Goal: Transaction & Acquisition: Book appointment/travel/reservation

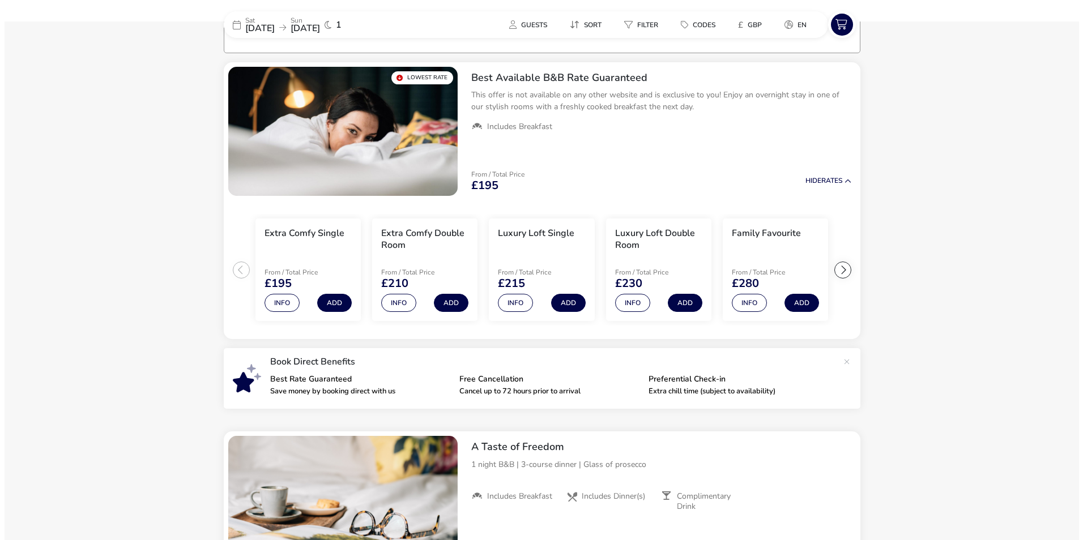
scroll to position [92, 0]
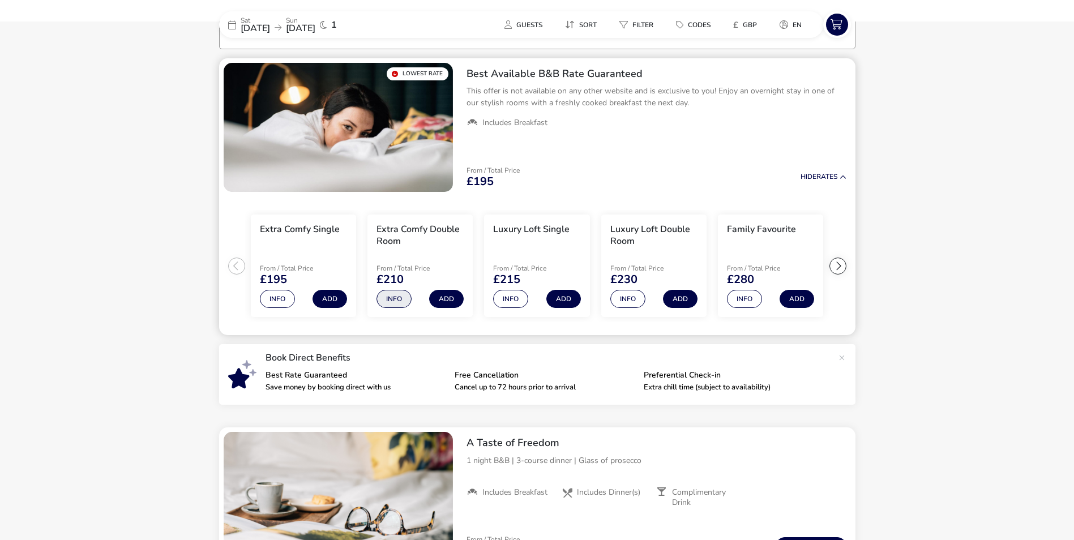
click at [399, 295] on button "Info" at bounding box center [394, 299] width 35 height 18
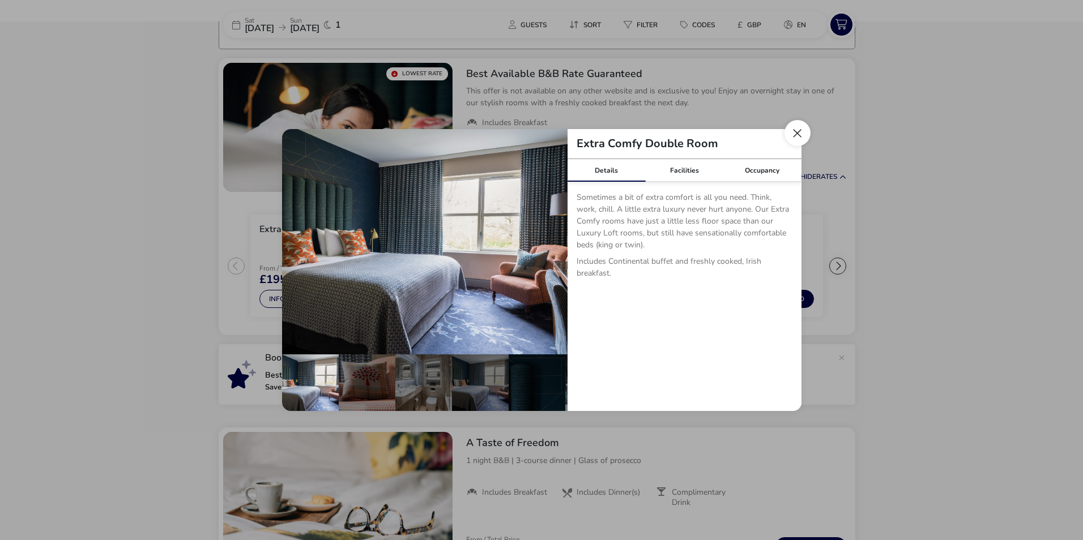
click at [797, 134] on button "Close dialog" at bounding box center [797, 133] width 26 height 26
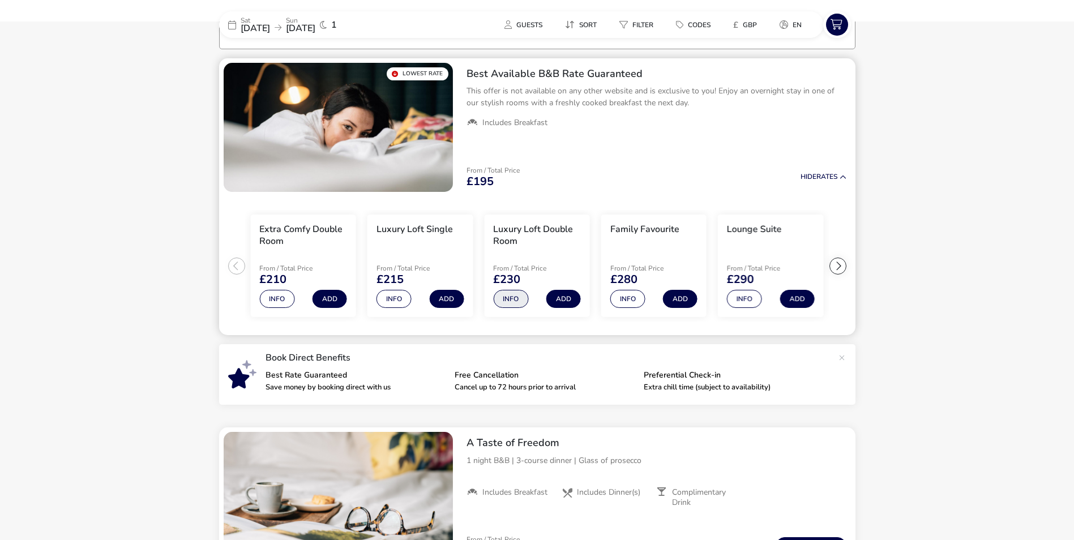
click at [508, 300] on button "Info" at bounding box center [510, 299] width 35 height 18
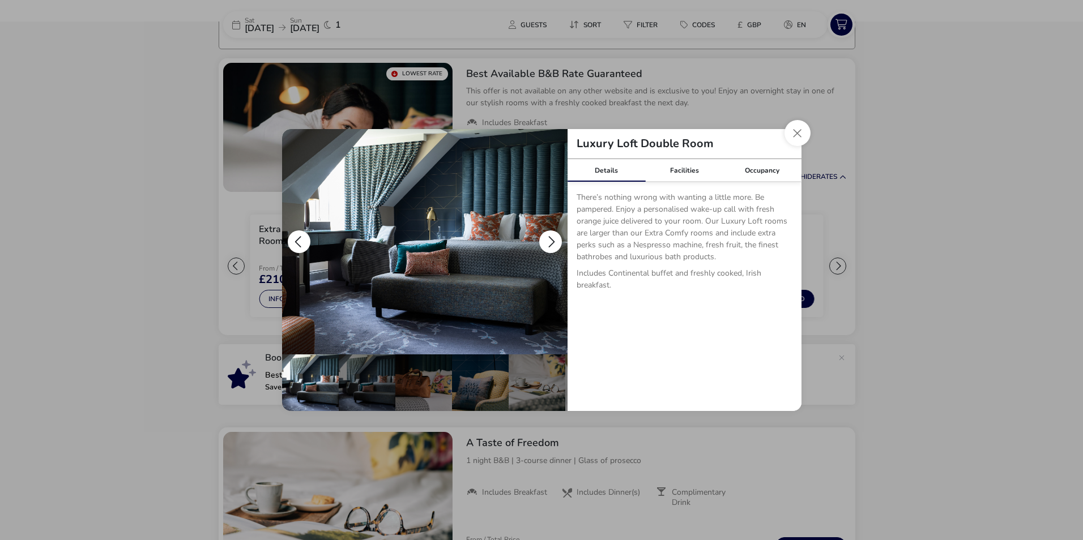
click at [552, 247] on button "details" at bounding box center [550, 241] width 23 height 23
click at [551, 241] on button "details" at bounding box center [550, 241] width 23 height 23
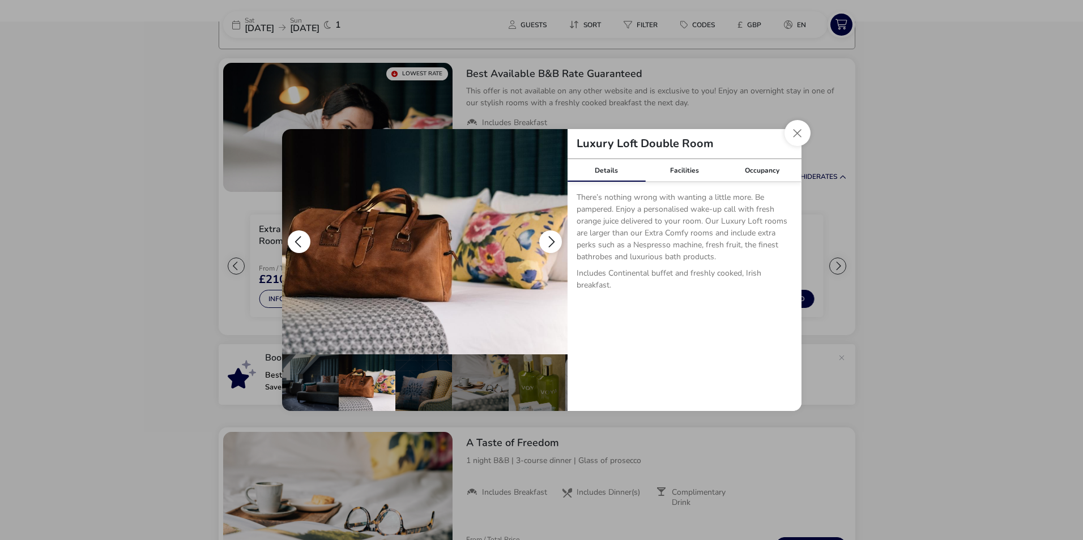
click at [551, 241] on button "details" at bounding box center [550, 241] width 23 height 23
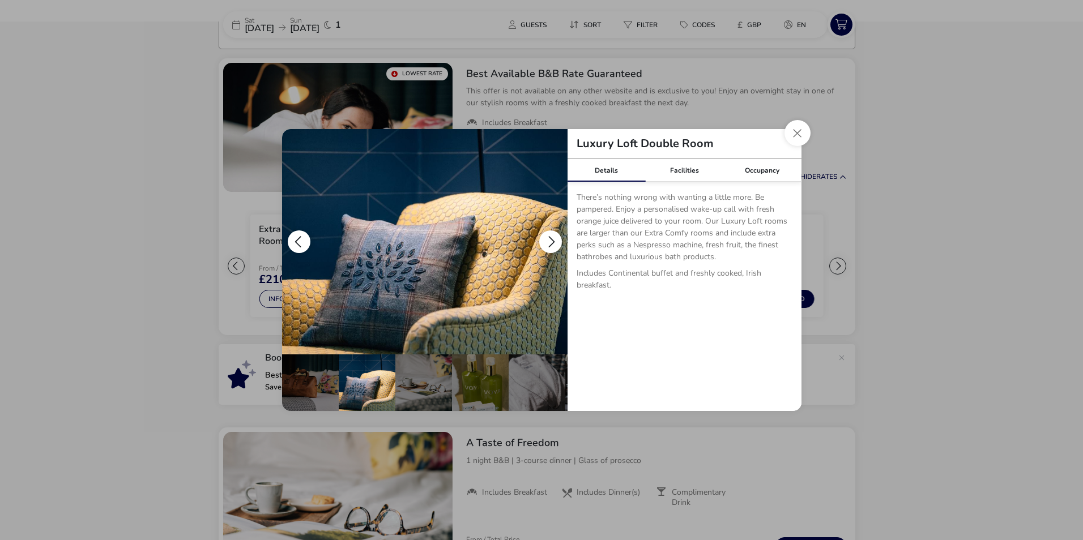
click at [551, 241] on button "details" at bounding box center [550, 241] width 23 height 23
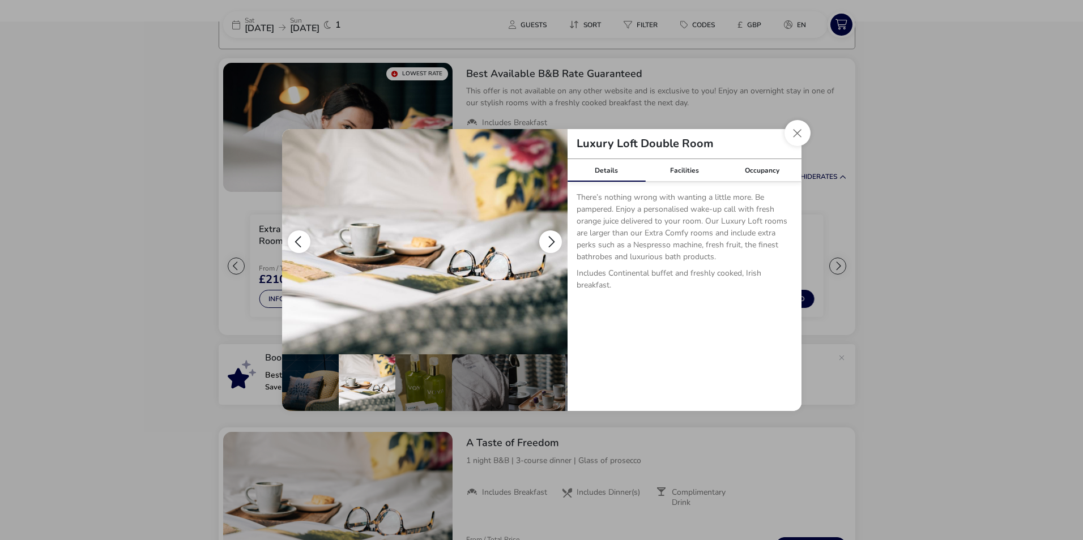
click at [551, 241] on button "details" at bounding box center [550, 241] width 23 height 23
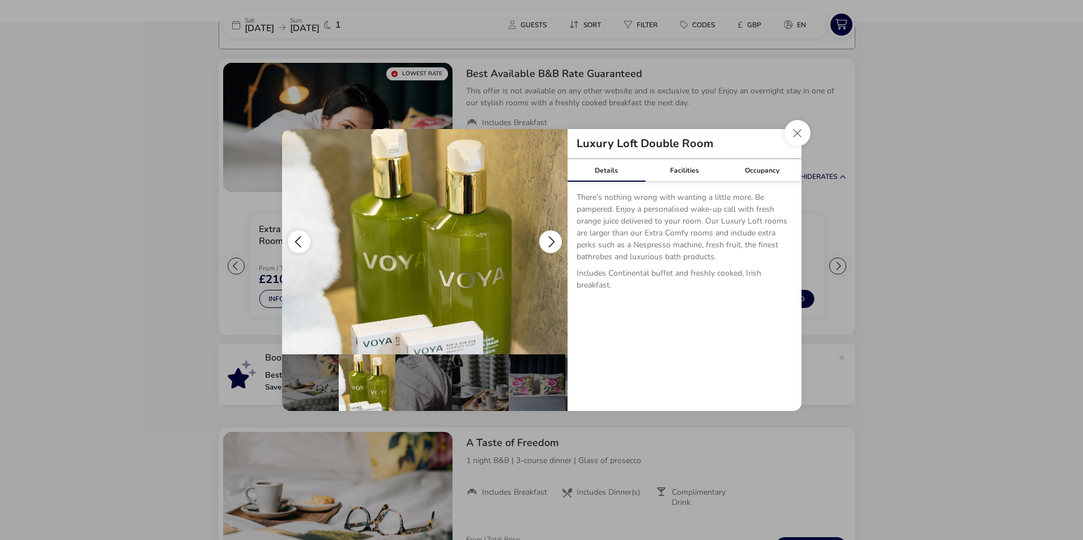
click at [551, 241] on button "details" at bounding box center [550, 241] width 23 height 23
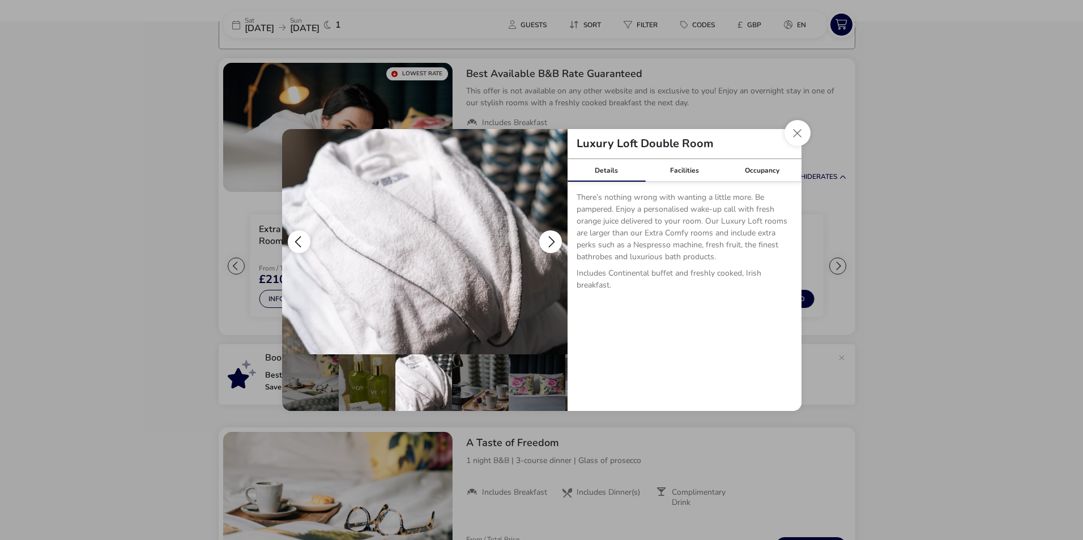
scroll to position [0, 281]
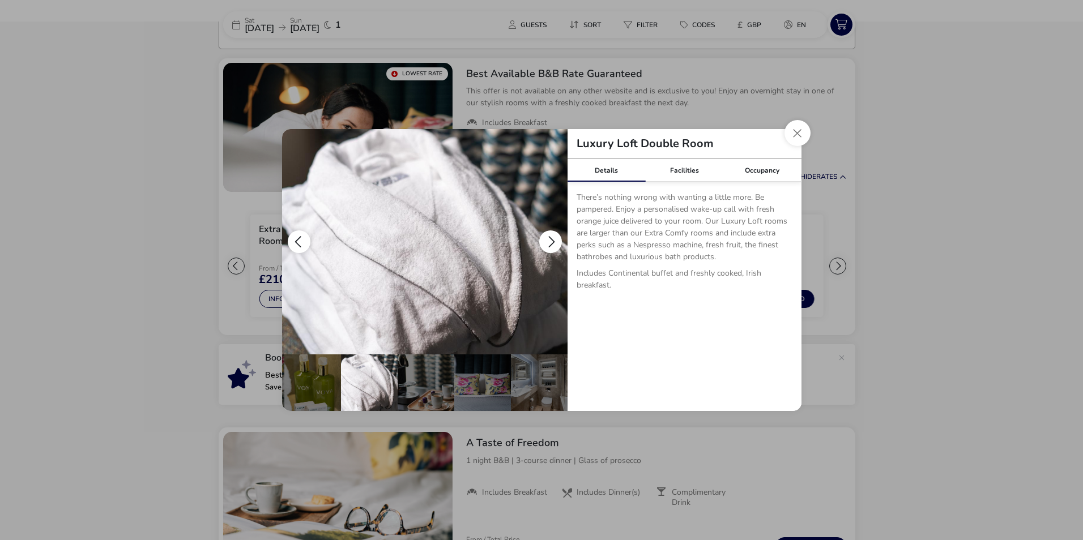
click at [551, 241] on button "details" at bounding box center [550, 241] width 23 height 23
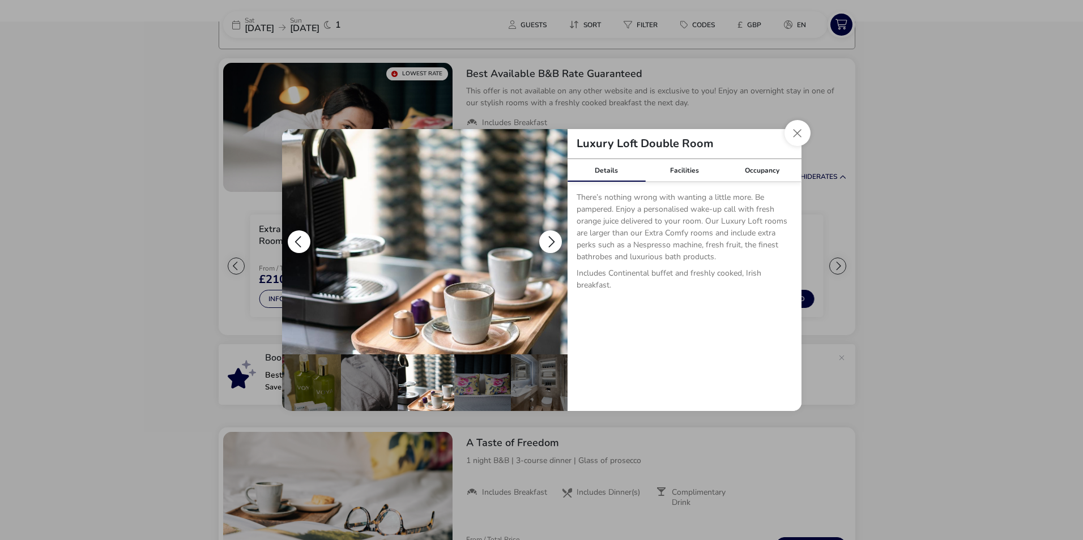
click at [551, 241] on button "details" at bounding box center [550, 241] width 23 height 23
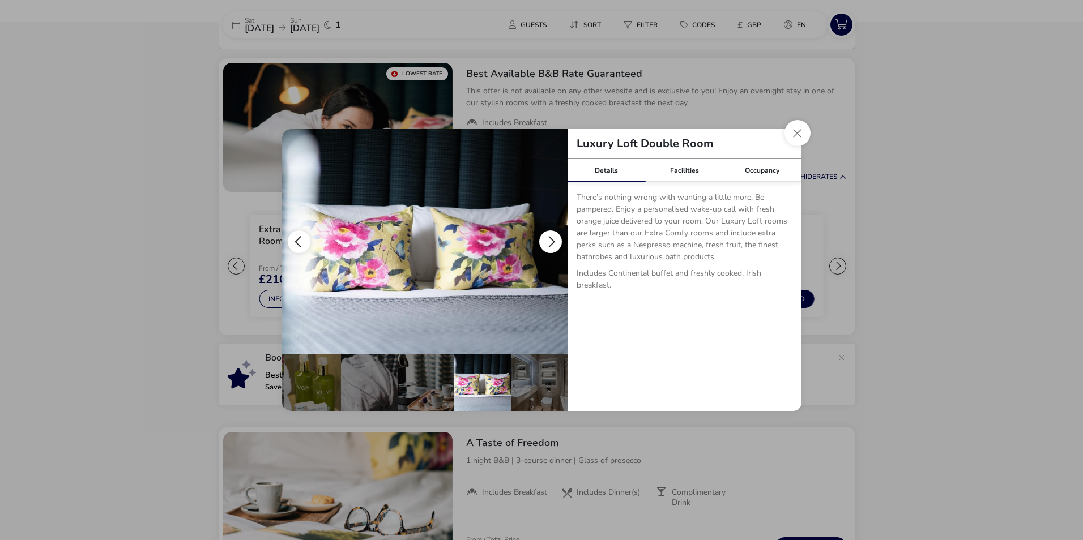
click at [551, 241] on button "details" at bounding box center [550, 241] width 23 height 23
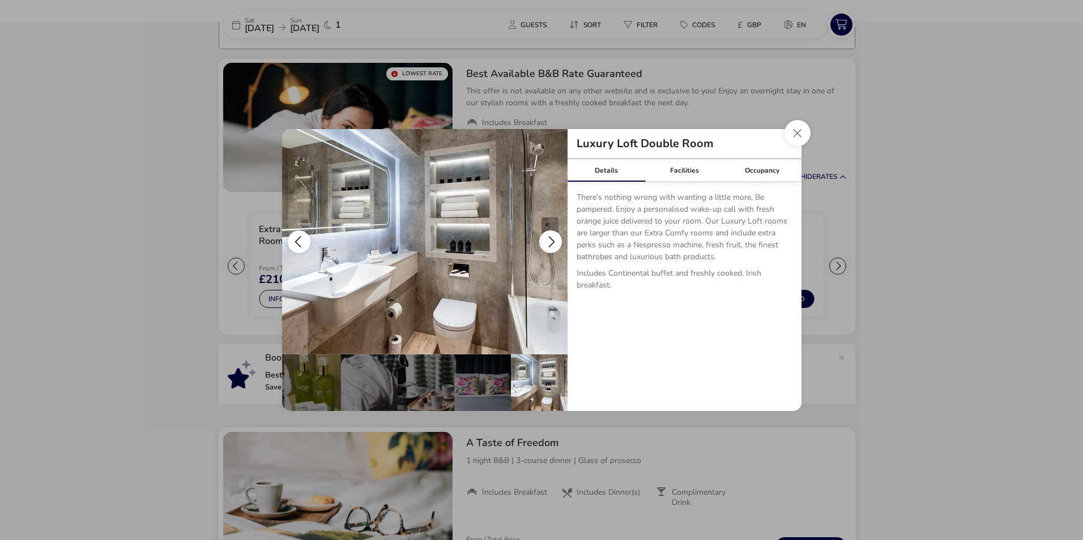
click at [551, 241] on button "details" at bounding box center [550, 241] width 23 height 23
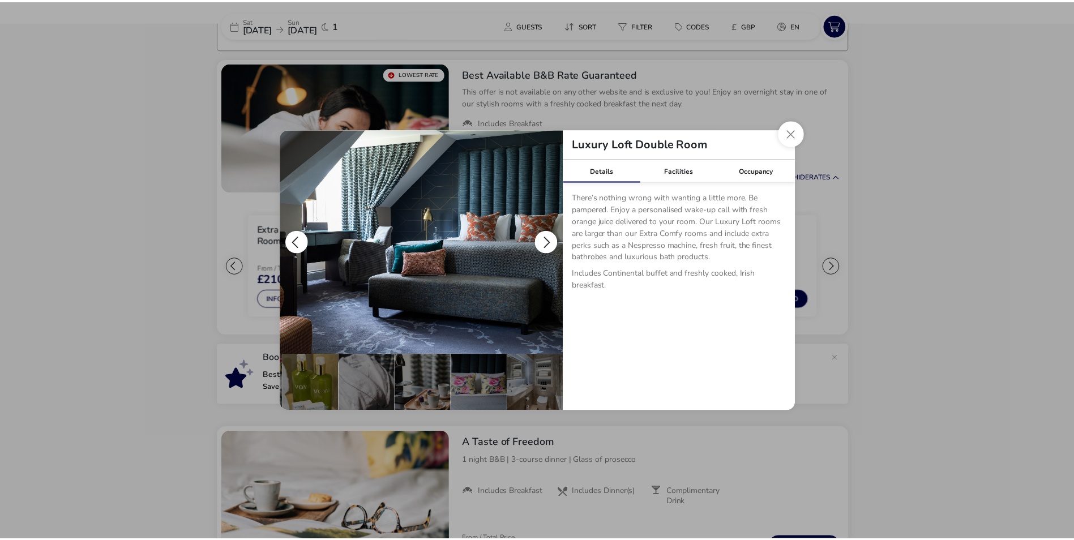
scroll to position [0, 0]
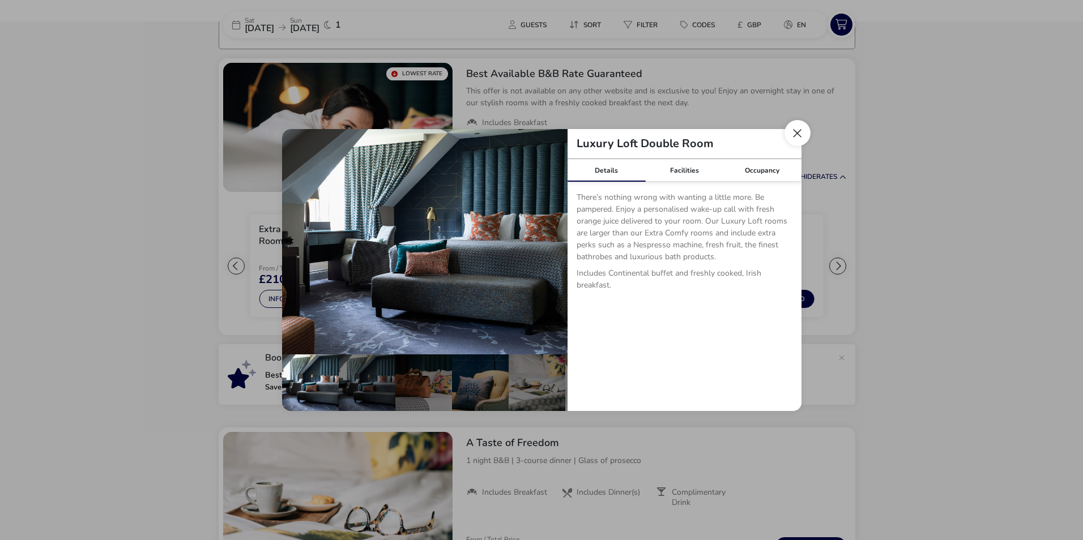
click at [805, 130] on button "Close dialog" at bounding box center [797, 133] width 26 height 26
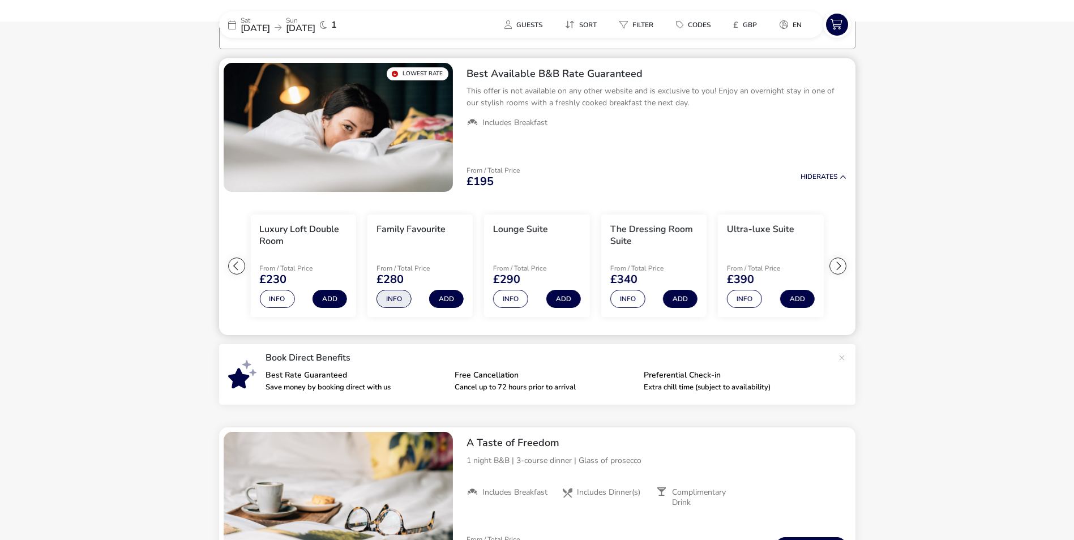
click at [383, 299] on button "Info" at bounding box center [394, 299] width 35 height 18
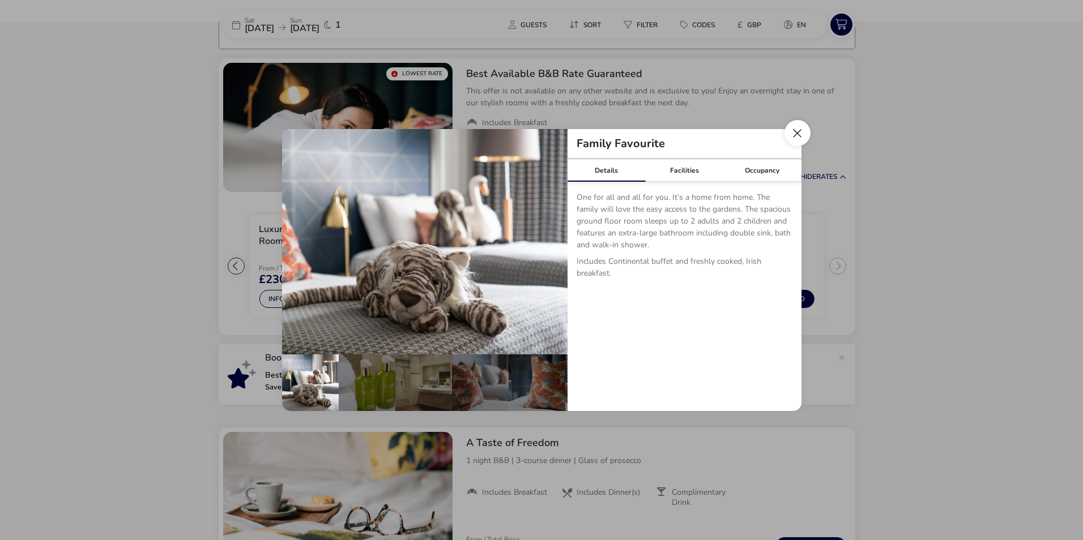
click at [789, 131] on button "Close dialog" at bounding box center [797, 133] width 26 height 26
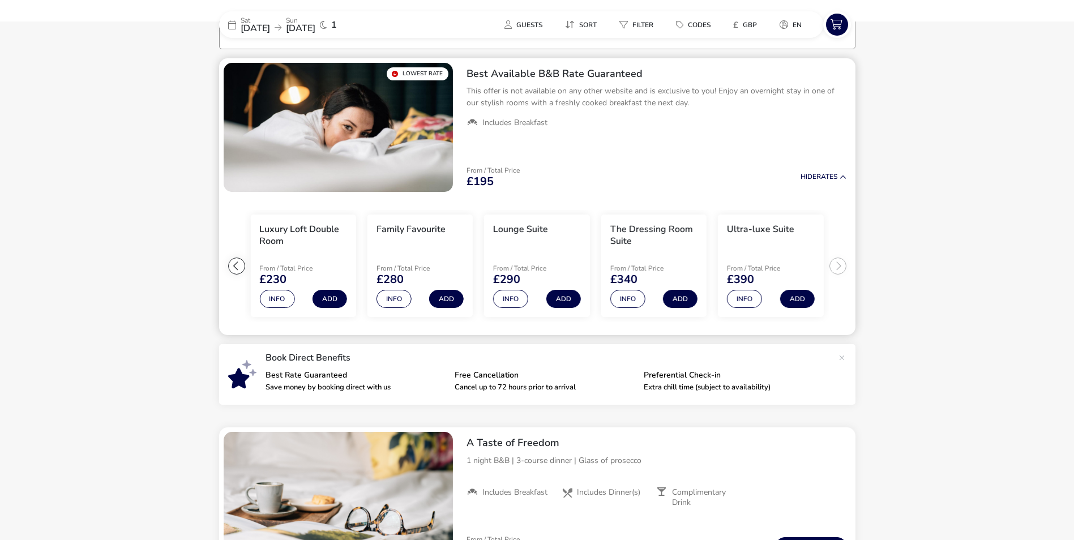
click at [236, 263] on div at bounding box center [236, 266] width 17 height 17
